Goal: Task Accomplishment & Management: Manage account settings

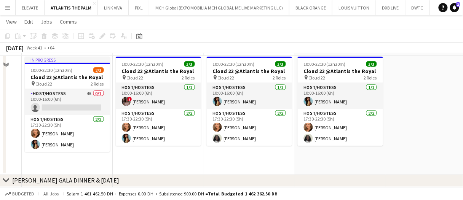
scroll to position [169, 0]
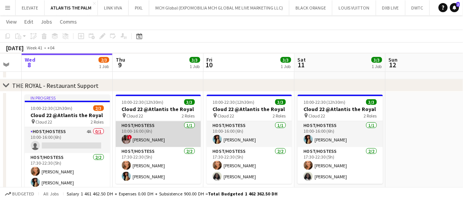
click at [157, 129] on app-card-role "Host/Hostess 1/1 10:00-16:00 (6h) ! Daniela Fernandes" at bounding box center [158, 134] width 85 height 26
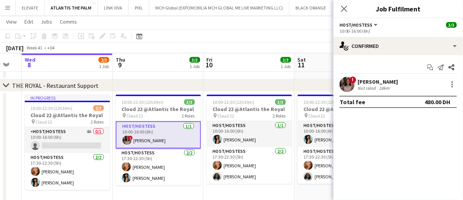
click at [404, 79] on div "! Daniela Fernandes Not rated 18km" at bounding box center [397, 84] width 129 height 15
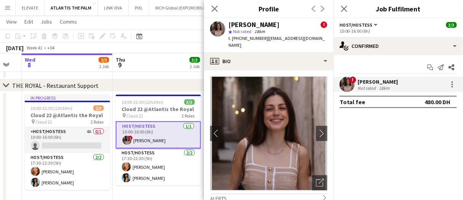
drag, startPoint x: 286, startPoint y: 24, endPoint x: 228, endPoint y: 24, distance: 57.1
click at [228, 24] on div "Daniela Fernandes !" at bounding box center [277, 24] width 99 height 7
copy div "[PERSON_NAME]"
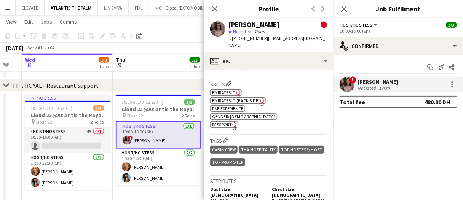
scroll to position [343, 0]
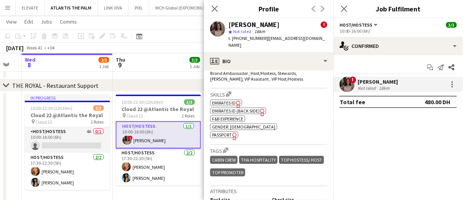
click at [227, 138] on span "Passport" at bounding box center [222, 135] width 20 height 6
click at [230, 106] on span "Emirates ID" at bounding box center [224, 103] width 24 height 6
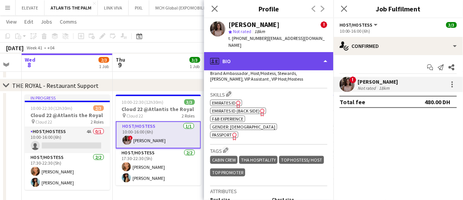
click at [243, 56] on div "profile Bio" at bounding box center [268, 61] width 129 height 18
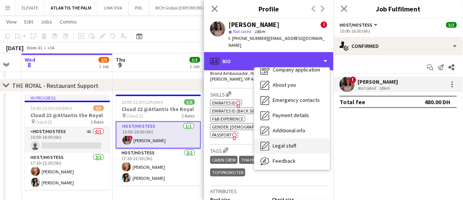
scroll to position [41, 0]
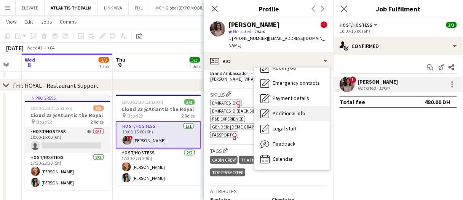
click at [304, 116] on span "Additional info" at bounding box center [289, 113] width 33 height 7
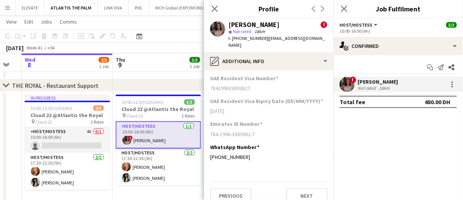
scroll to position [162, 0]
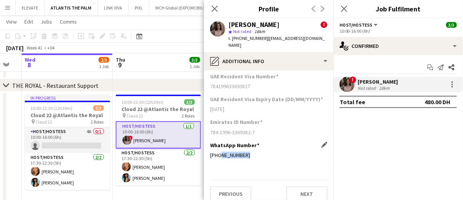
drag, startPoint x: 247, startPoint y: 147, endPoint x: 219, endPoint y: 151, distance: 27.7
click at [219, 152] on div "+971544300994" at bounding box center [268, 155] width 117 height 7
click at [221, 151] on div "WhatsApp Number Edit this field +971544300994" at bounding box center [268, 153] width 117 height 23
copy div "544300994"
click at [281, 153] on div "WhatsApp Number Edit this field +971544300994" at bounding box center [268, 153] width 117 height 23
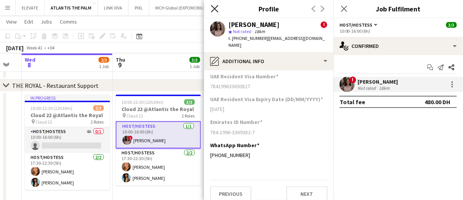
click at [213, 11] on icon "Close pop-in" at bounding box center [214, 8] width 7 height 7
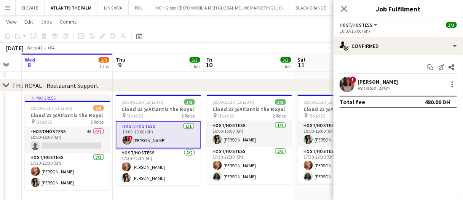
click at [191, 137] on app-card-role "Host/Hostess 1/1 10:00-16:00 (6h) ! Daniela Fernandes" at bounding box center [158, 134] width 85 height 27
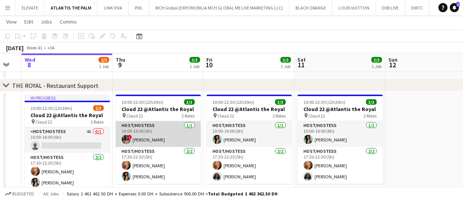
click at [191, 137] on app-card-role "Host/Hostess 1/1 10:00-16:00 (6h) ! Daniela Fernandes" at bounding box center [158, 134] width 85 height 26
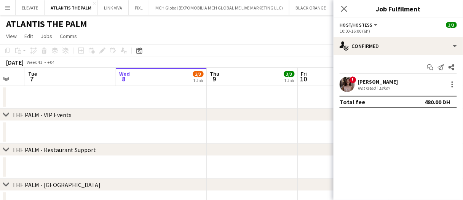
scroll to position [0, 153]
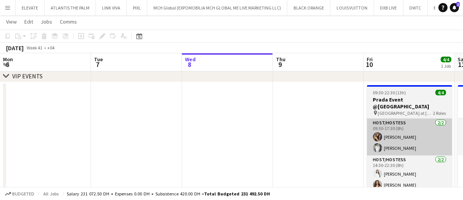
scroll to position [0, 296]
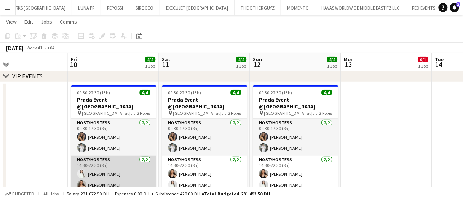
click at [111, 184] on app-card-role "Host/Hostess 2/2 14:30-22:30 (8h) Luna Cafieiro Olha Dudnik" at bounding box center [113, 174] width 85 height 37
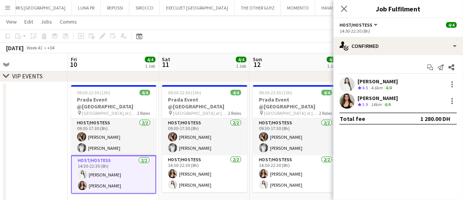
click at [386, 80] on div "Luna Cafieiro" at bounding box center [378, 81] width 40 height 7
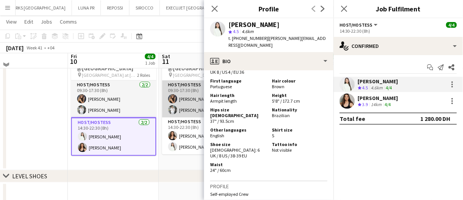
scroll to position [38, 0]
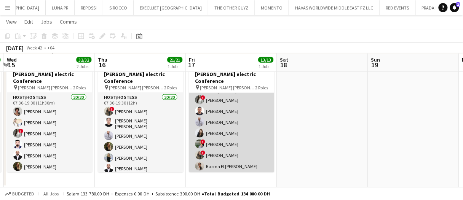
click at [250, 112] on app-card-role "Host/Hostess 12/12 07:30-18:00 (10h30m) ! Ayat Rahal Ayham Rasheed Laith Abumus…" at bounding box center [231, 155] width 85 height 147
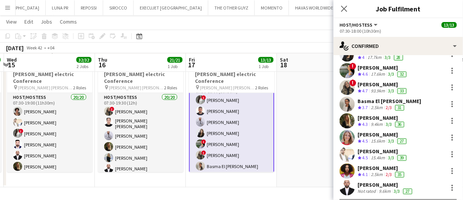
scroll to position [98, 0]
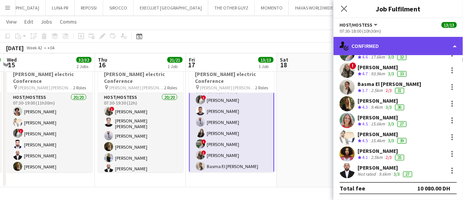
click at [382, 49] on div "single-neutral-actions-check-2 Confirmed" at bounding box center [397, 46] width 129 height 18
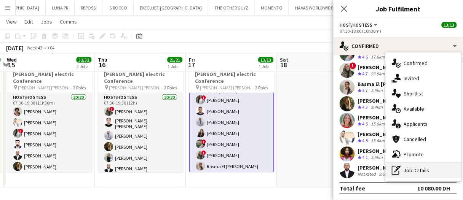
click at [401, 169] on icon "pen-write" at bounding box center [396, 170] width 9 height 9
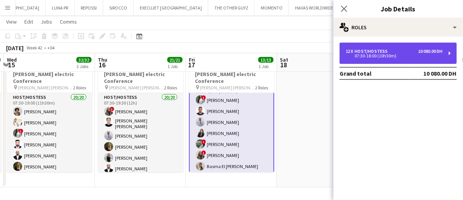
click at [379, 50] on div "Host/Hostess" at bounding box center [373, 51] width 36 height 5
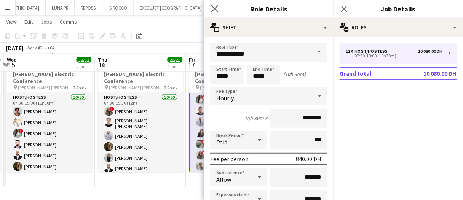
click at [217, 4] on app-icon "Close pop-in" at bounding box center [214, 8] width 11 height 11
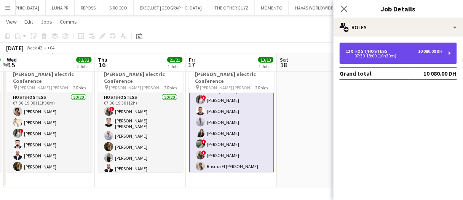
click at [377, 52] on div "Host/Hostess" at bounding box center [373, 51] width 36 height 5
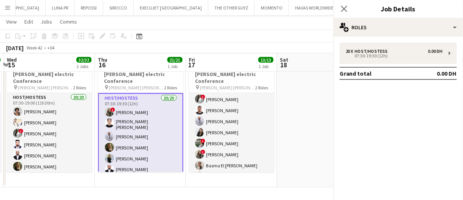
scroll to position [11, 0]
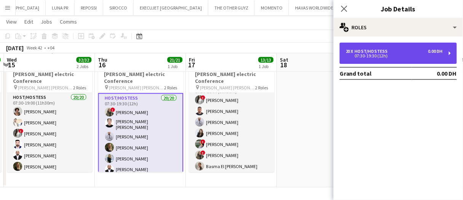
click at [380, 49] on div "Host/Hostess" at bounding box center [373, 51] width 36 height 5
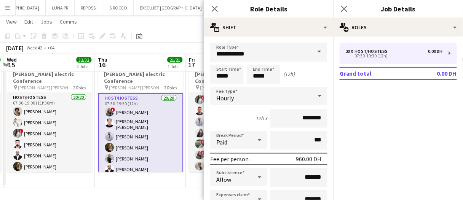
click at [174, 35] on app-toolbar "Copy Paste Paste Ctrl+V Paste with crew Ctrl+Shift+V Paste linked Job Delete Gr…" at bounding box center [231, 36] width 463 height 13
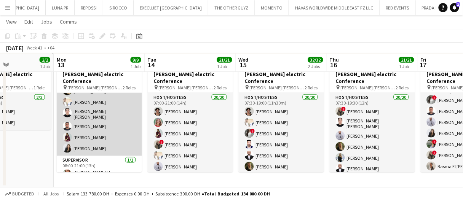
scroll to position [0, 0]
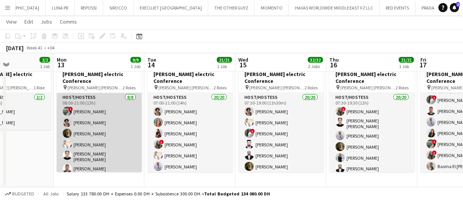
click at [85, 151] on app-card-role "Host/Hostess 8/8 08:00-21:00 (13h) ! Nourhan Mamdouh Ramila Aitova Georgina Gem…" at bounding box center [99, 145] width 85 height 105
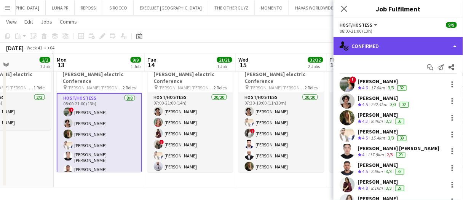
click at [391, 46] on div "single-neutral-actions-check-2 Confirmed" at bounding box center [397, 46] width 129 height 18
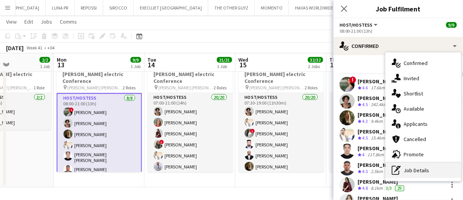
click at [422, 175] on div "pen-write Job Details" at bounding box center [423, 170] width 75 height 15
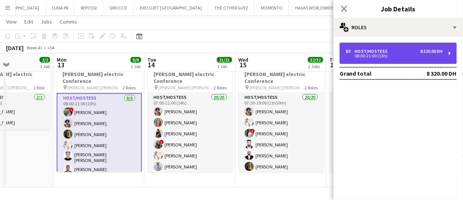
click at [368, 54] on div "08:00-21:00 (13h)" at bounding box center [394, 56] width 97 height 4
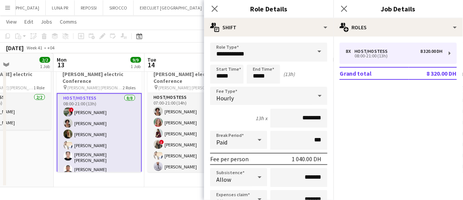
click at [127, 49] on div "October 2025 Week 41 • +04" at bounding box center [231, 48] width 463 height 11
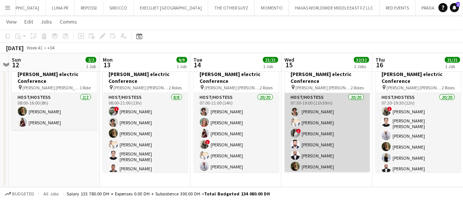
scroll to position [0, 246]
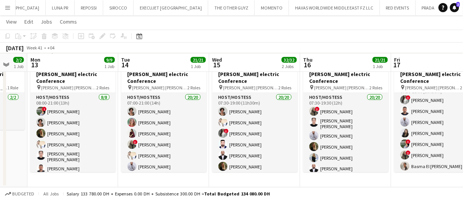
drag, startPoint x: 249, startPoint y: 57, endPoint x: 237, endPoint y: 61, distance: 12.5
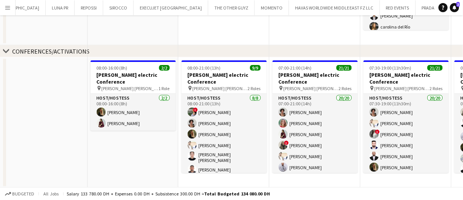
scroll to position [0, 0]
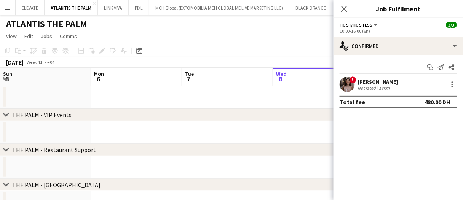
scroll to position [0, 153]
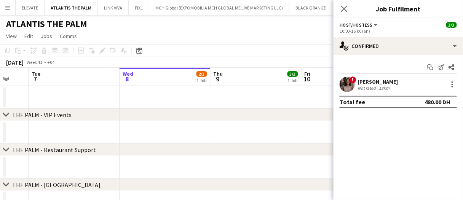
click at [178, 89] on app-date-cell at bounding box center [165, 97] width 91 height 23
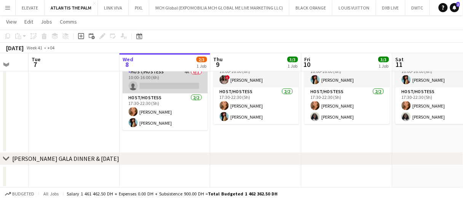
scroll to position [190, 0]
